Goal: Task Accomplishment & Management: Complete application form

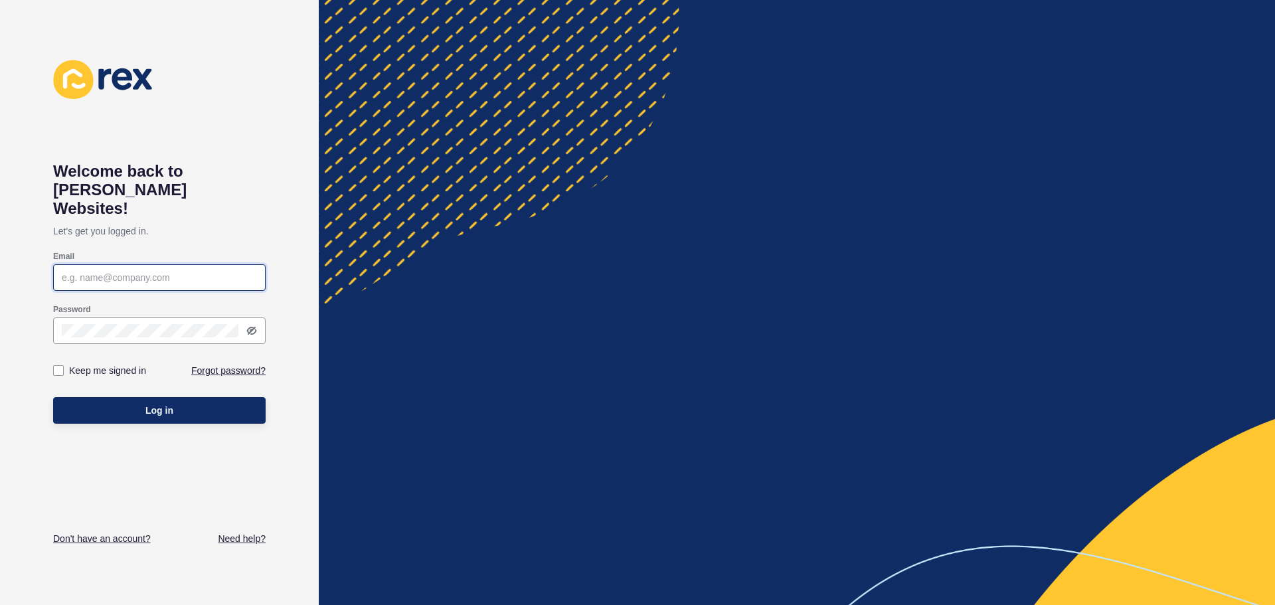
click at [138, 271] on input "Email" at bounding box center [159, 277] width 195 height 13
click at [167, 271] on input "Email" at bounding box center [159, 277] width 195 height 13
type input "[PERSON_NAME]@lyndonrodgers"
